Goal: Check status: Check status

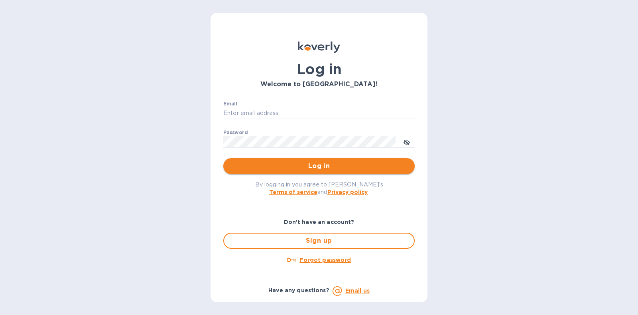
type input "steve@islidesua.com"
click at [307, 166] on span "Log in" at bounding box center [319, 166] width 179 height 10
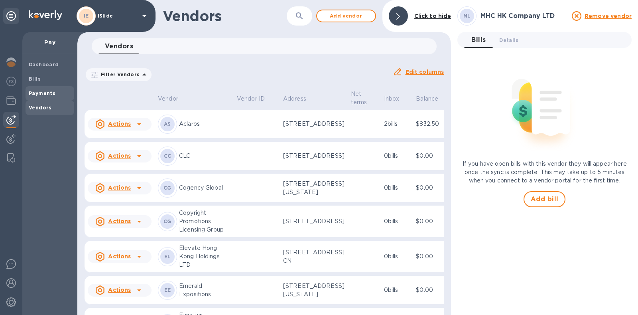
click at [28, 95] on div "Payments" at bounding box center [50, 93] width 49 height 14
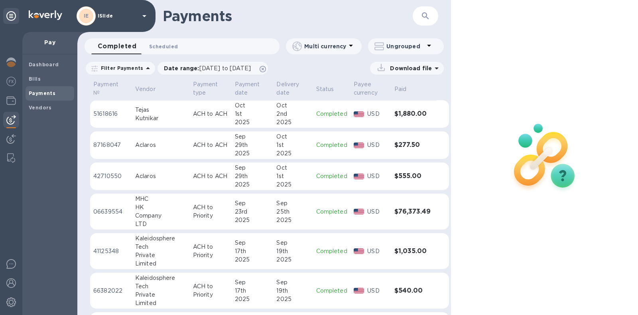
click at [163, 46] on span "Scheduled 0" at bounding box center [163, 46] width 29 height 8
